Goal: Find specific fact: Find specific fact

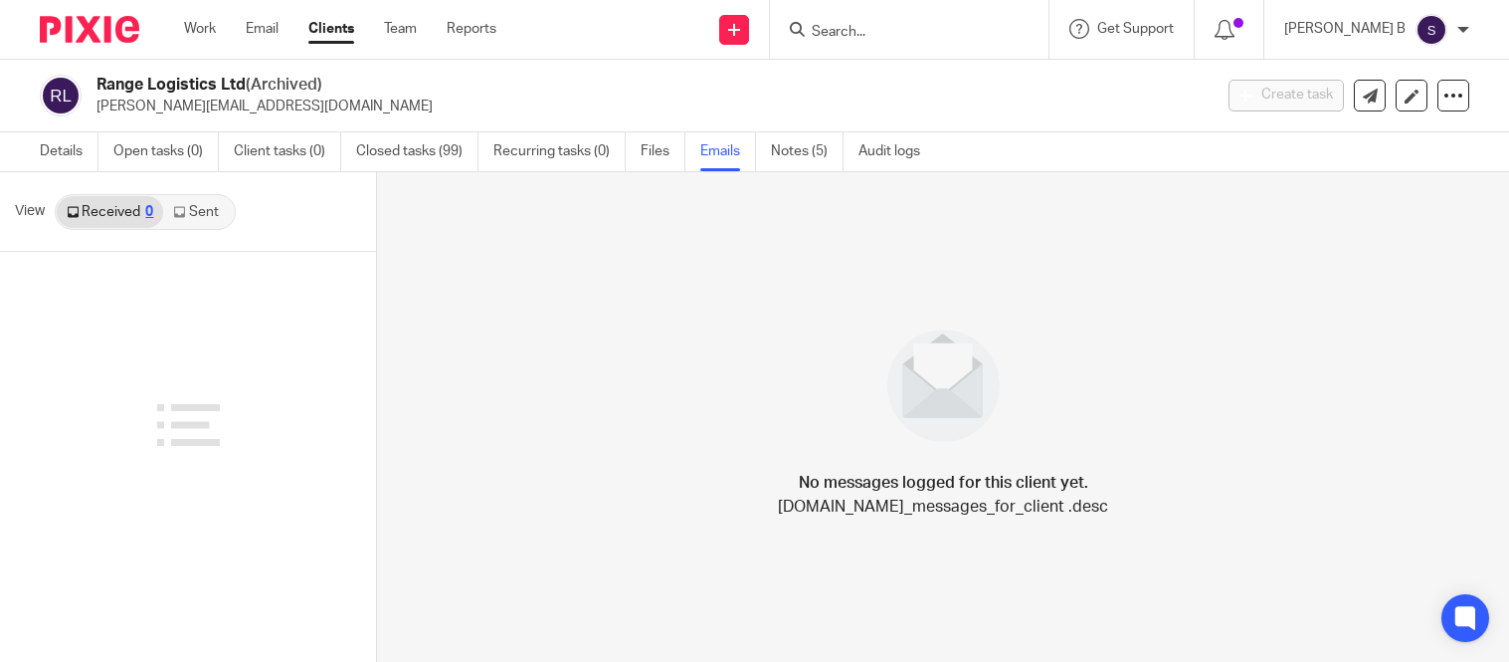
click at [887, 34] on input "Search" at bounding box center [899, 33] width 179 height 18
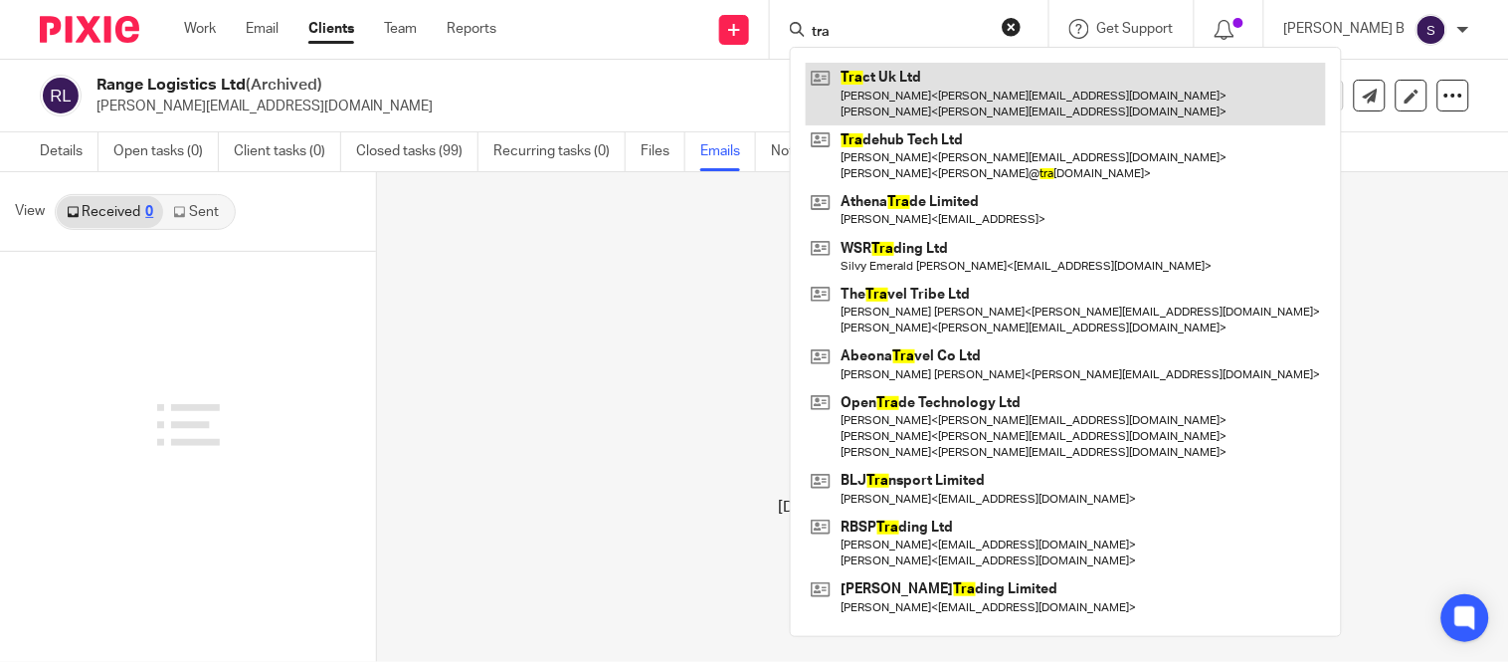
type input "tra"
click at [986, 63] on link at bounding box center [1066, 94] width 520 height 62
click at [1030, 98] on link at bounding box center [1066, 94] width 520 height 62
click at [963, 80] on link at bounding box center [1066, 94] width 520 height 62
click at [986, 83] on link at bounding box center [1066, 94] width 520 height 62
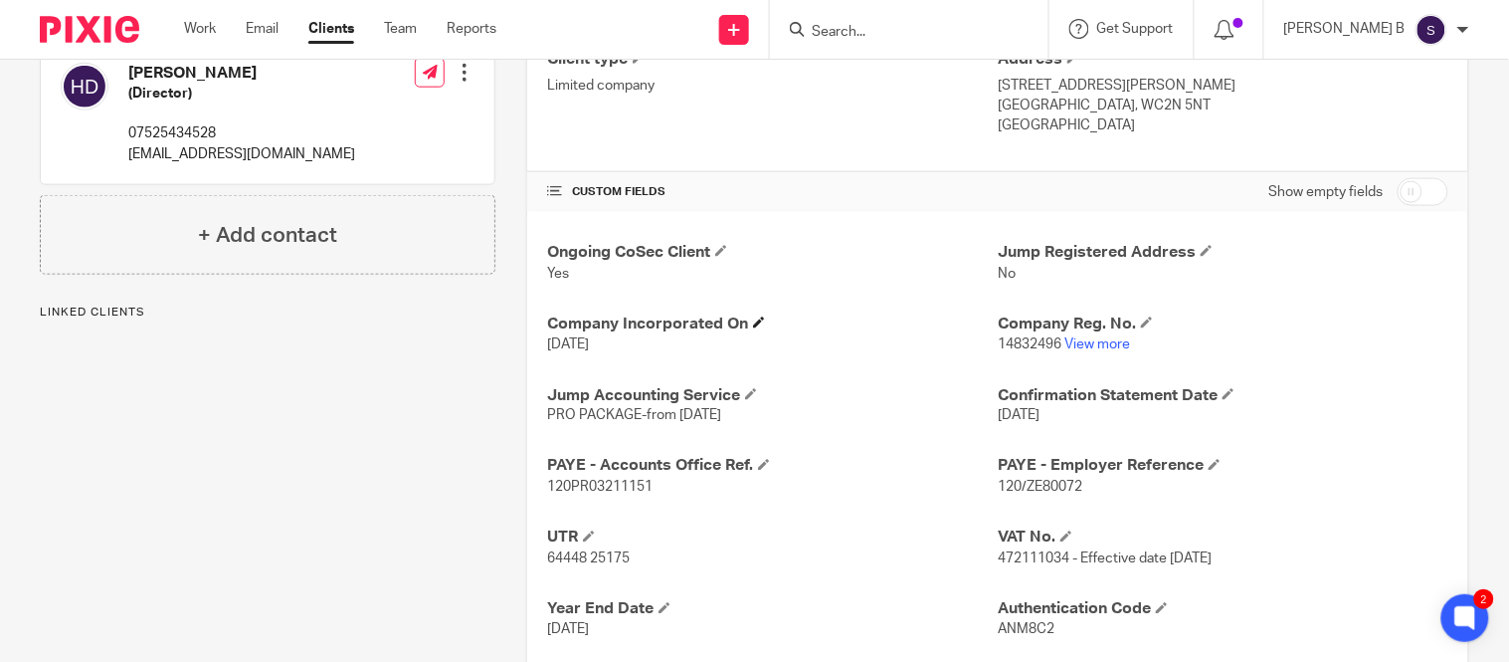
scroll to position [744, 0]
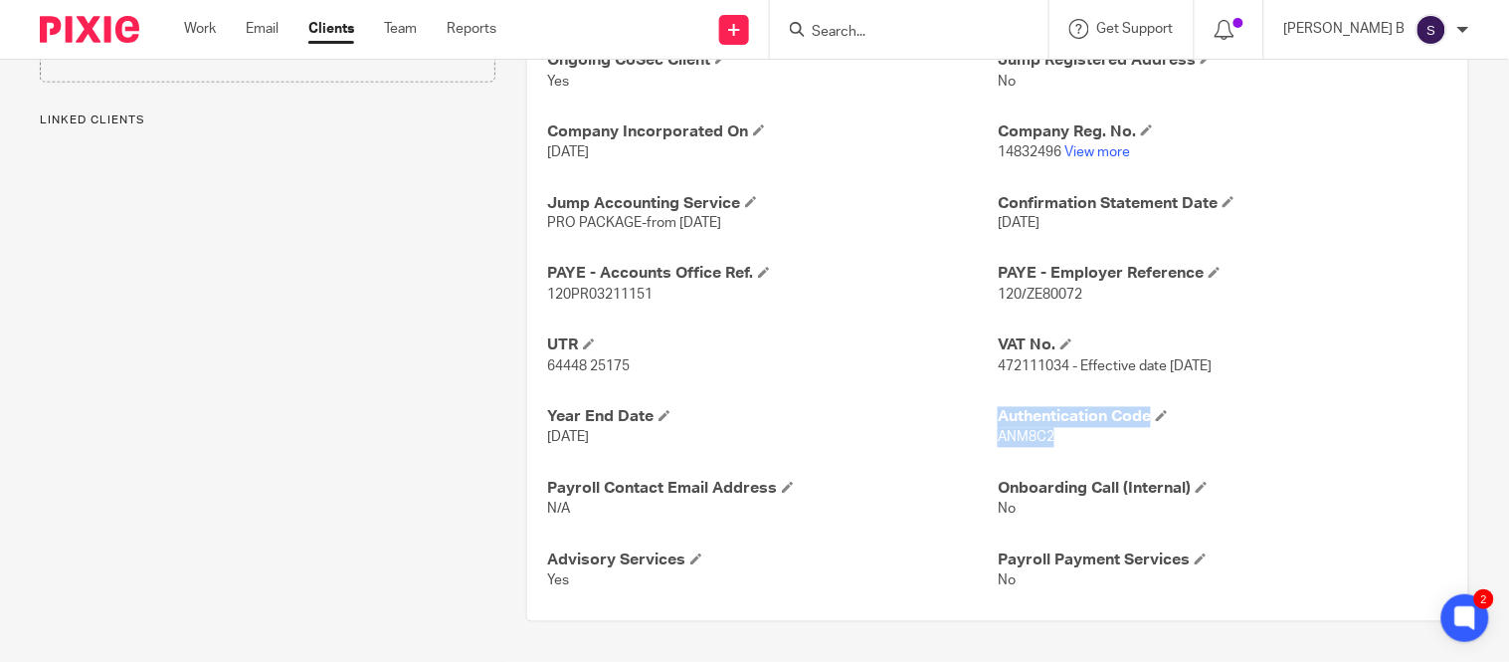
drag, startPoint x: 985, startPoint y: 439, endPoint x: 1053, endPoint y: 440, distance: 67.7
click at [1053, 440] on div "Ongoing CoSec Client Yes Jump Registered Address No Company Incorporated On [DA…" at bounding box center [997, 320] width 941 height 601
click at [1085, 445] on p "ANM8C2" at bounding box center [1223, 438] width 451 height 20
click at [985, 416] on h4 "Year End Date" at bounding box center [772, 417] width 451 height 21
drag, startPoint x: 987, startPoint y: 421, endPoint x: 1147, endPoint y: 418, distance: 160.2
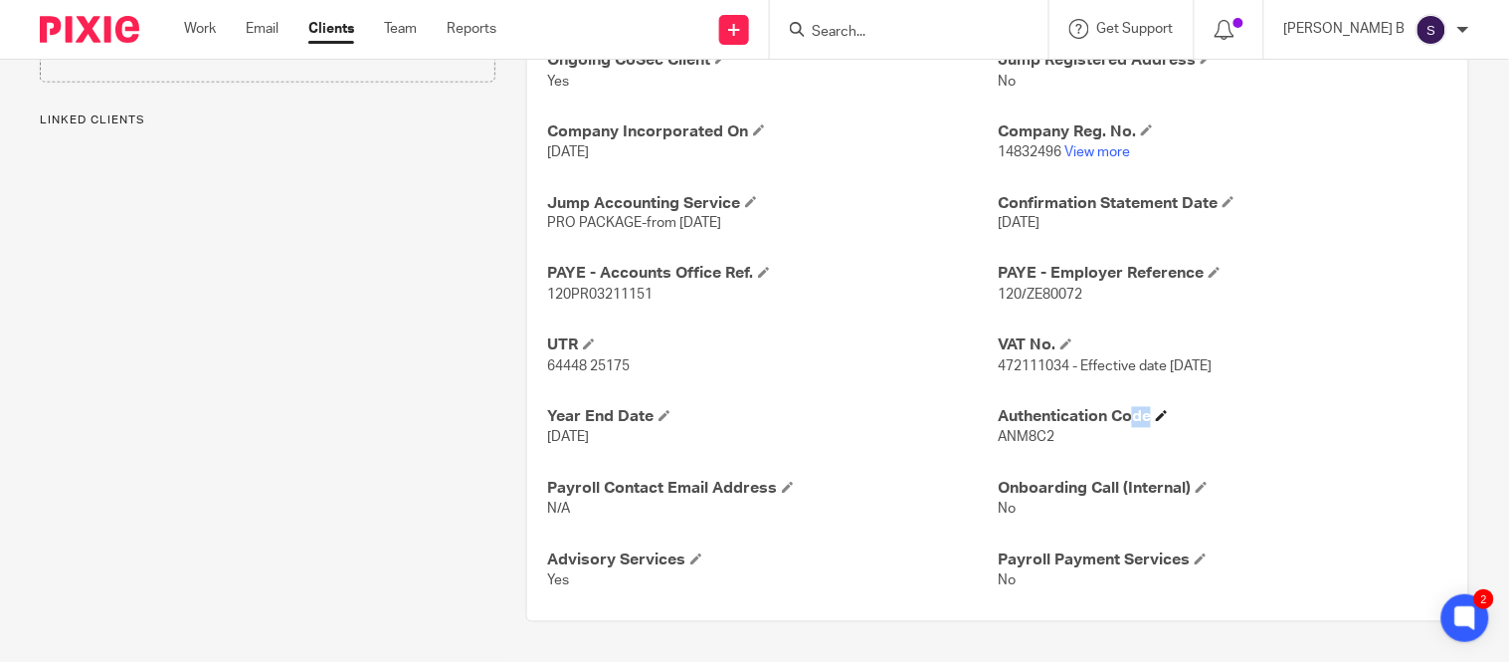
click at [1147, 418] on h4 "Authentication Code" at bounding box center [1223, 417] width 451 height 21
copy h4 "Authentication Code"
click at [960, 448] on p "[DATE]" at bounding box center [772, 438] width 451 height 20
drag, startPoint x: 981, startPoint y: 442, endPoint x: 1050, endPoint y: 433, distance: 69.2
click at [1050, 433] on div "Ongoing CoSec Client Yes Jump Registered Address No Company Incorporated On [DA…" at bounding box center [997, 320] width 941 height 601
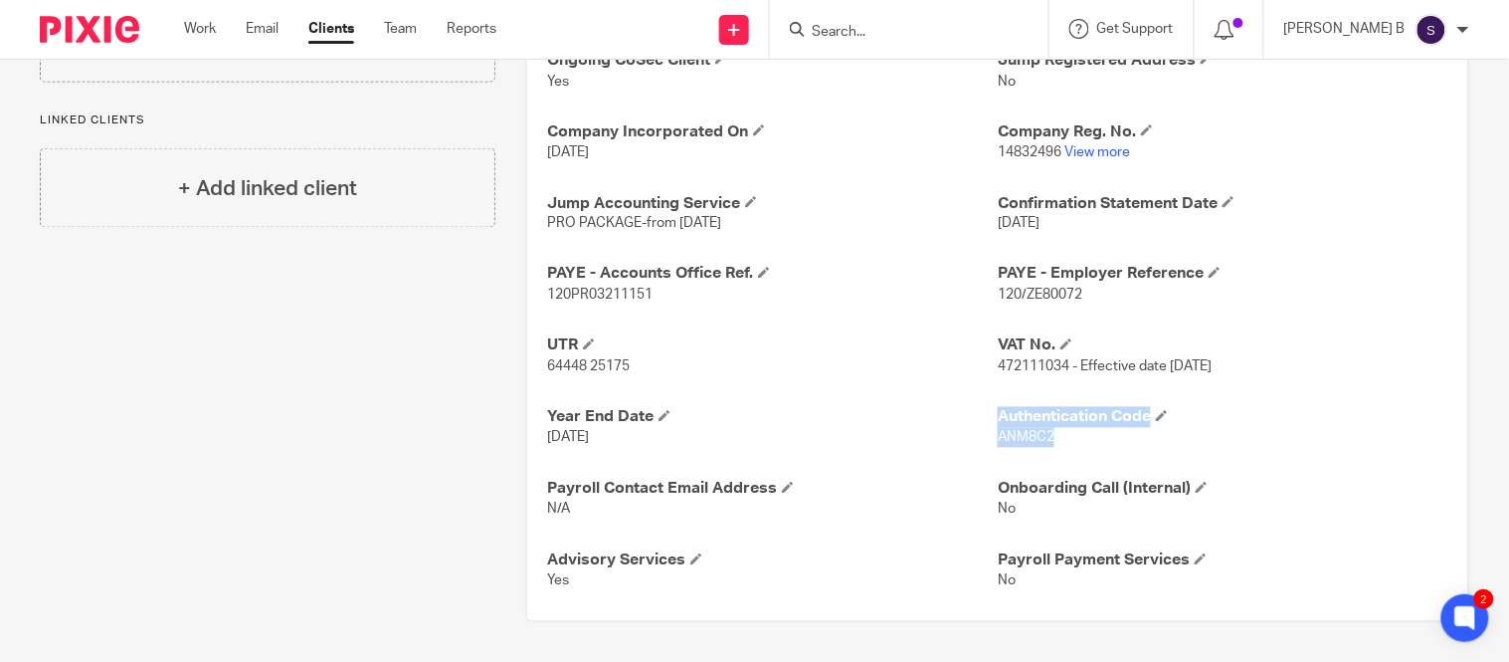
click at [1080, 444] on p "ANM8C2" at bounding box center [1223, 438] width 451 height 20
drag, startPoint x: 988, startPoint y: 434, endPoint x: 1049, endPoint y: 434, distance: 60.7
click at [1049, 434] on p "ANM8C2" at bounding box center [1223, 438] width 451 height 20
copy span "ANM8C2"
drag, startPoint x: 539, startPoint y: 370, endPoint x: 642, endPoint y: 369, distance: 102.5
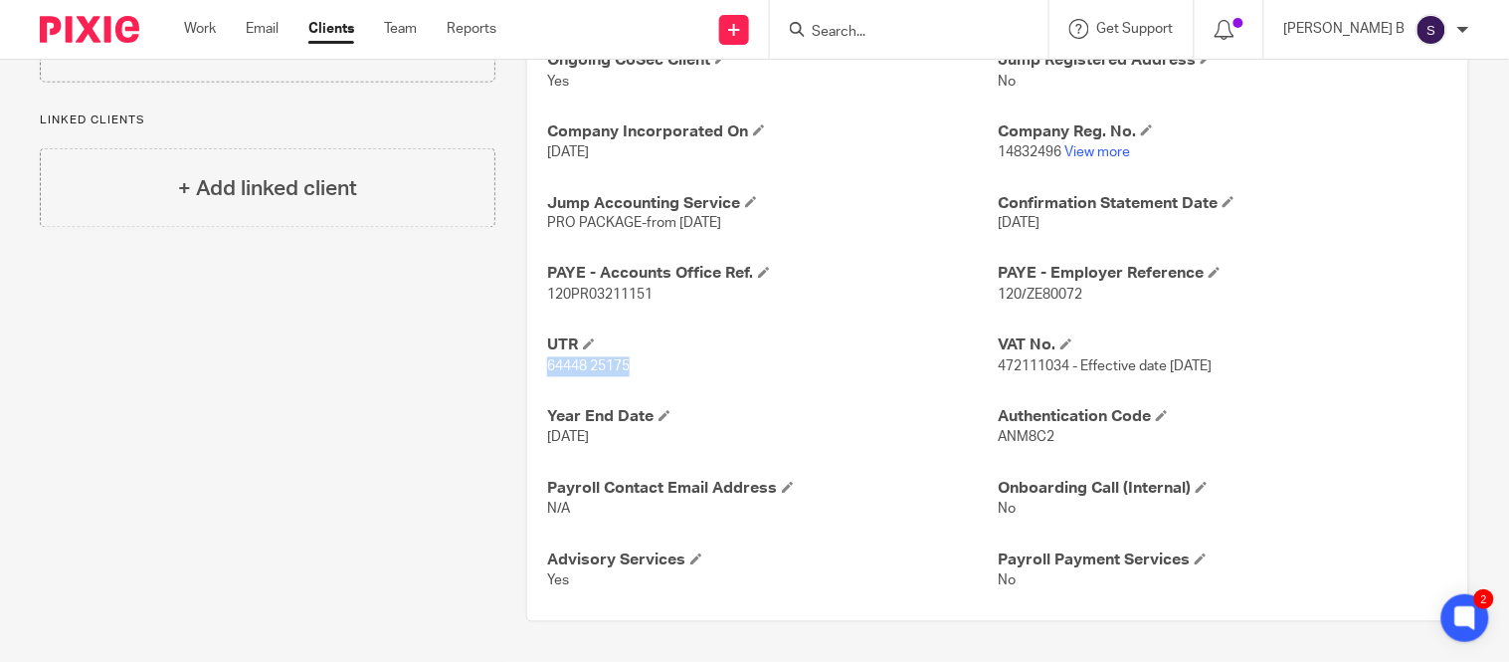
click at [641, 369] on div "Ongoing CoSec Client Yes Jump Registered Address No Company Incorporated On [DA…" at bounding box center [997, 320] width 941 height 601
copy span "64448 25175"
